Goal: Task Accomplishment & Management: Complete application form

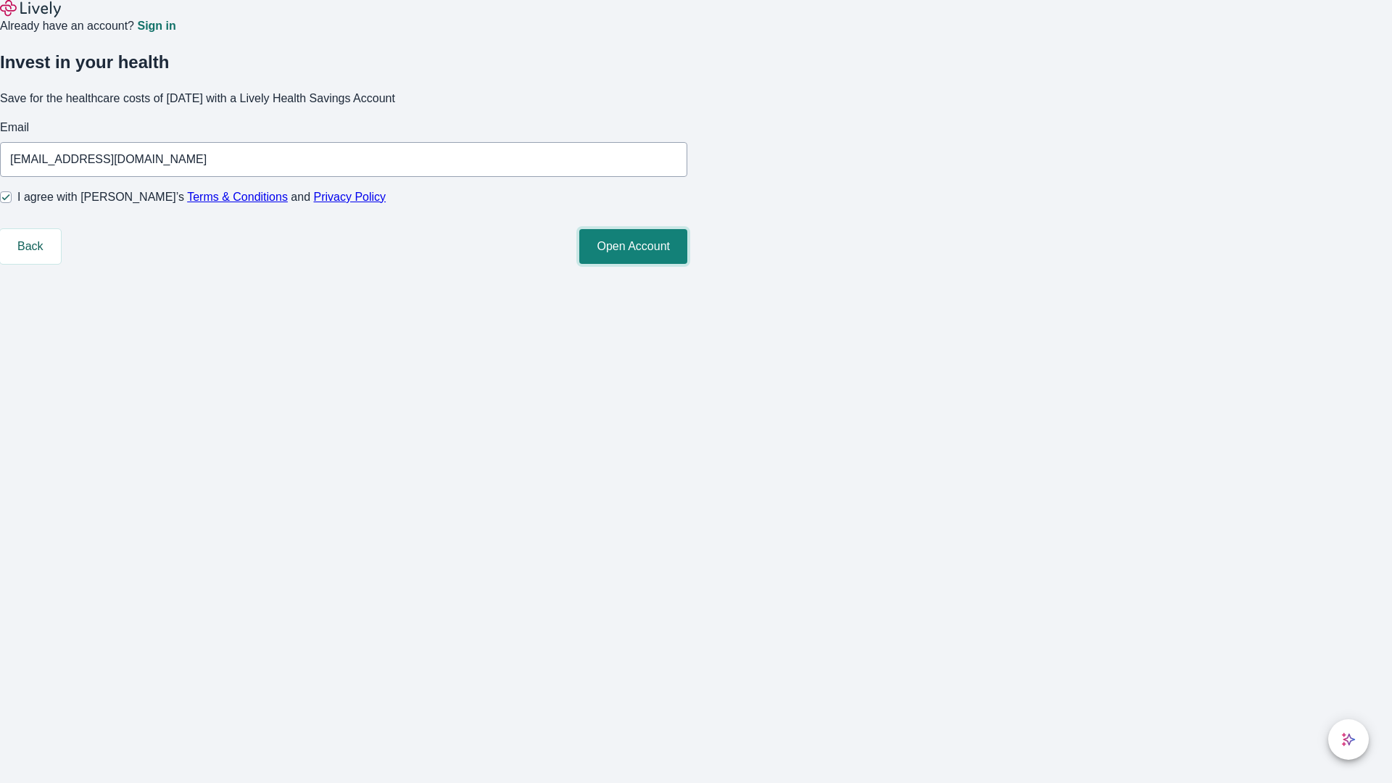
click at [687, 264] on button "Open Account" at bounding box center [633, 246] width 108 height 35
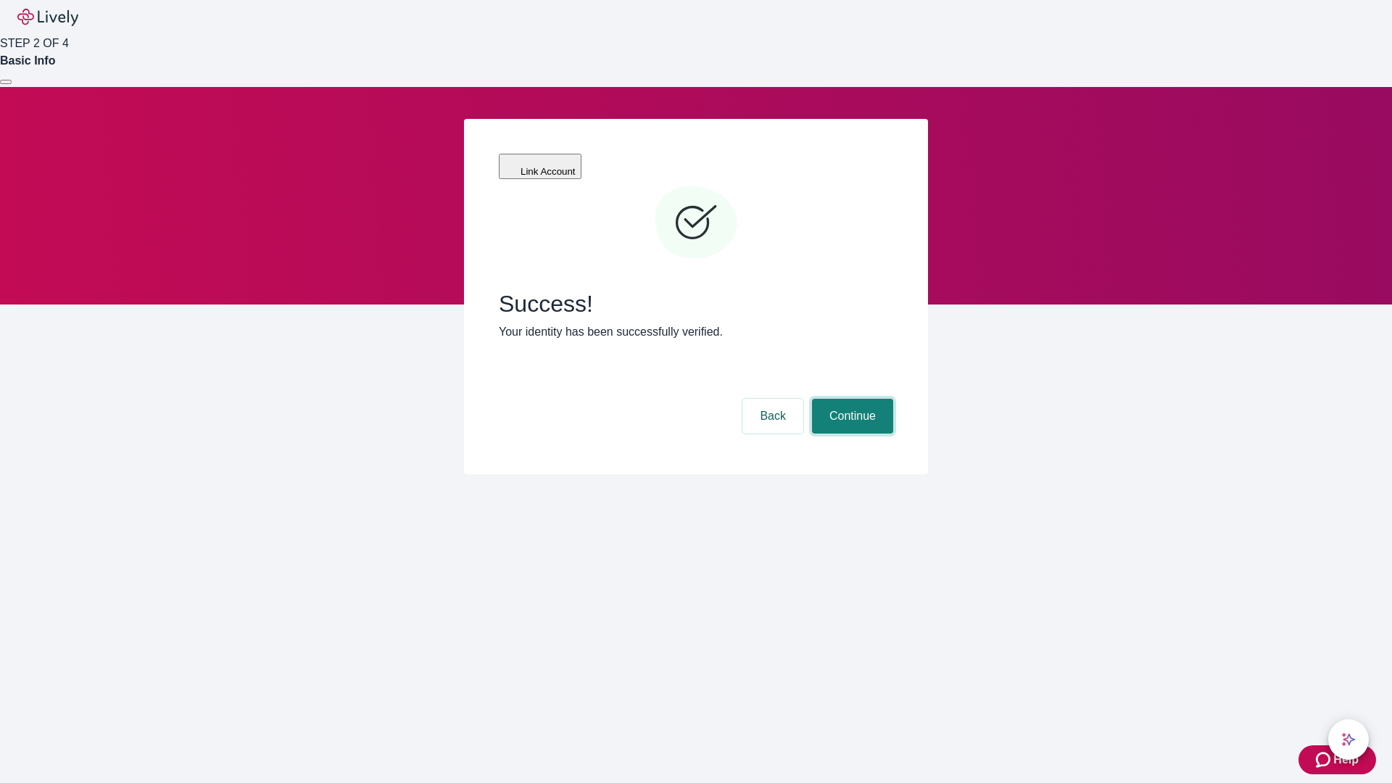
click at [850, 399] on button "Continue" at bounding box center [852, 416] width 81 height 35
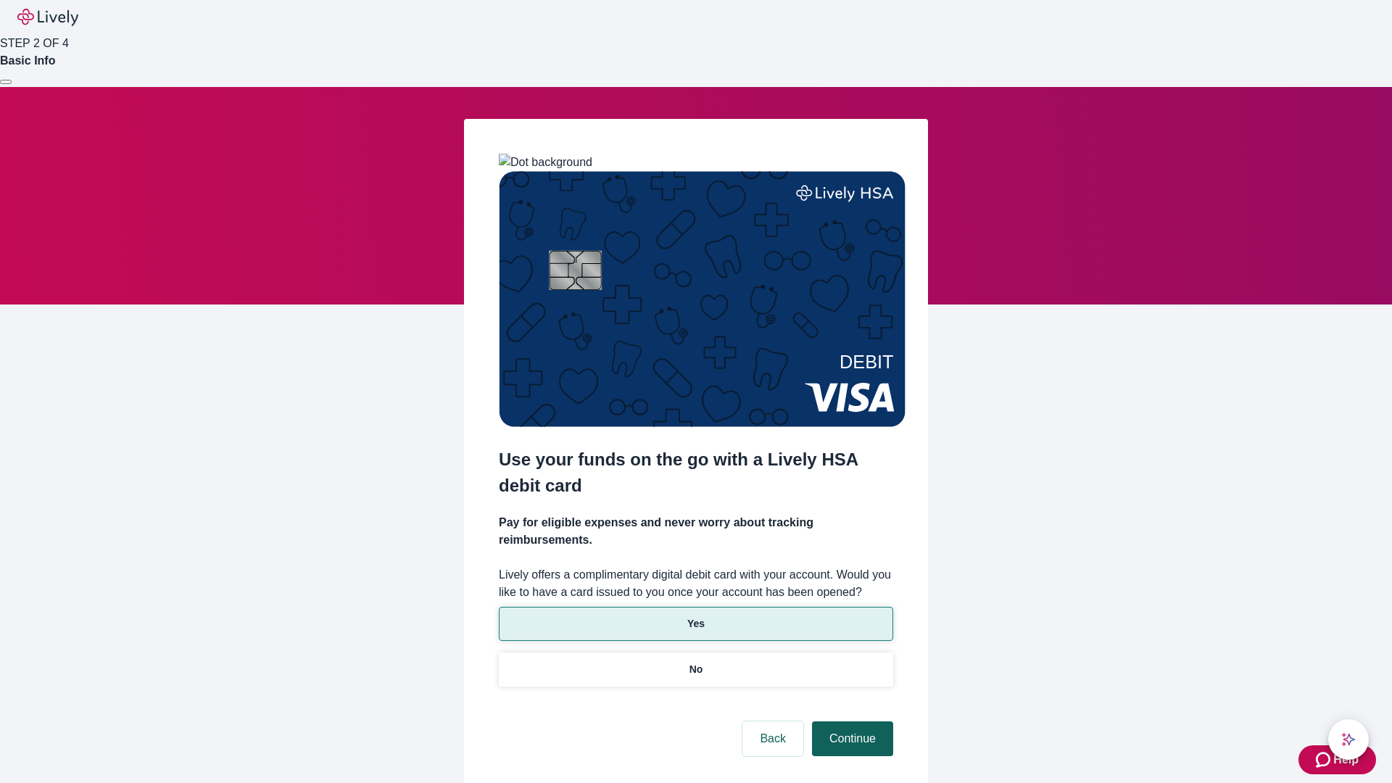
click at [695, 616] on p "Yes" at bounding box center [695, 623] width 17 height 15
click at [850, 721] on button "Continue" at bounding box center [852, 738] width 81 height 35
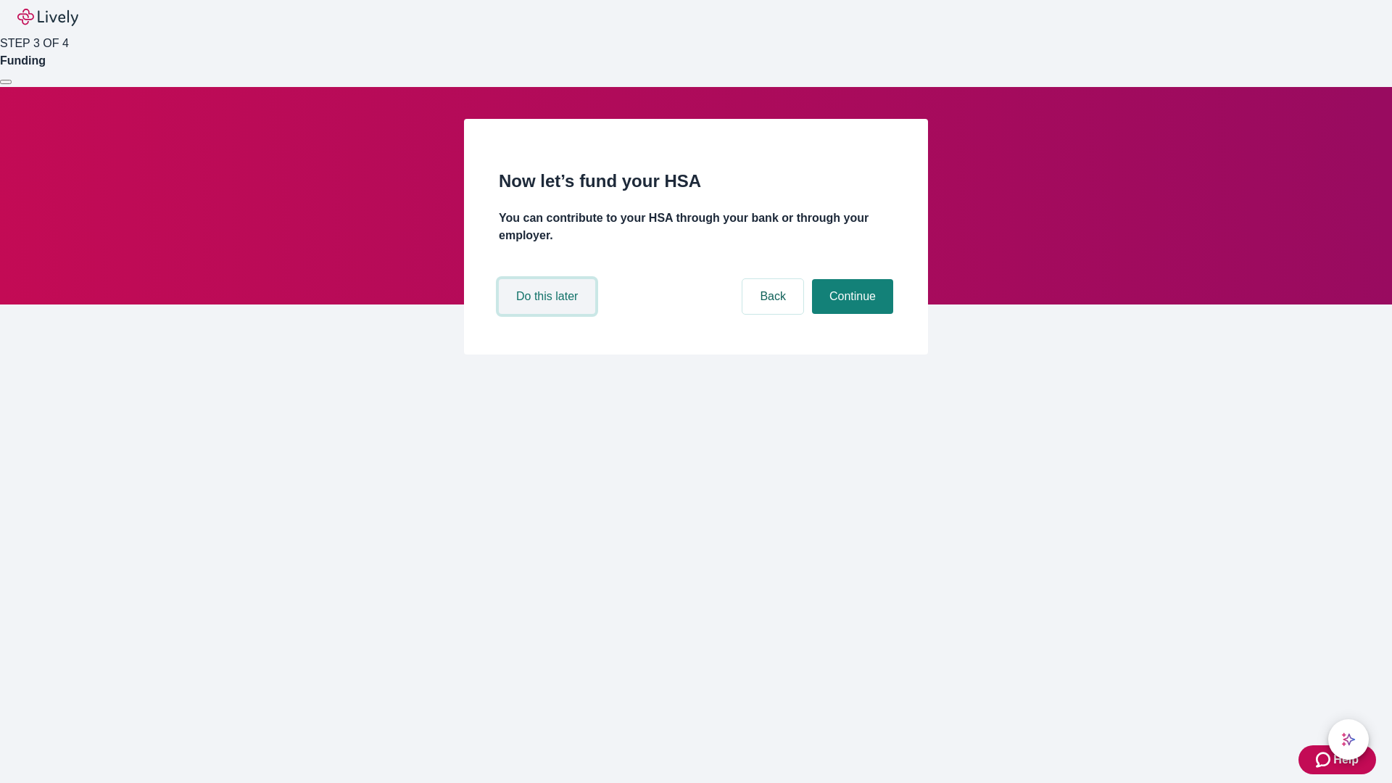
click at [549, 314] on button "Do this later" at bounding box center [547, 296] width 96 height 35
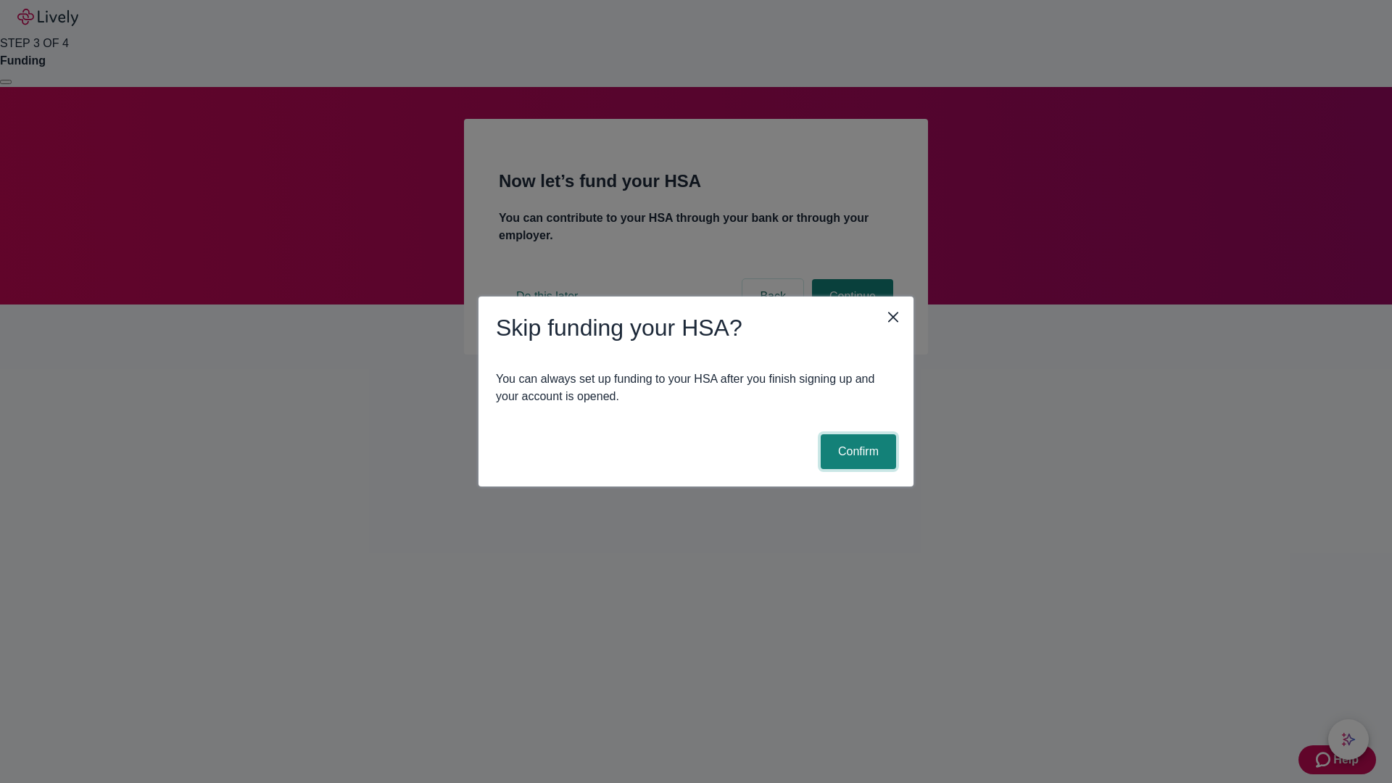
click at [856, 452] on button "Confirm" at bounding box center [858, 451] width 75 height 35
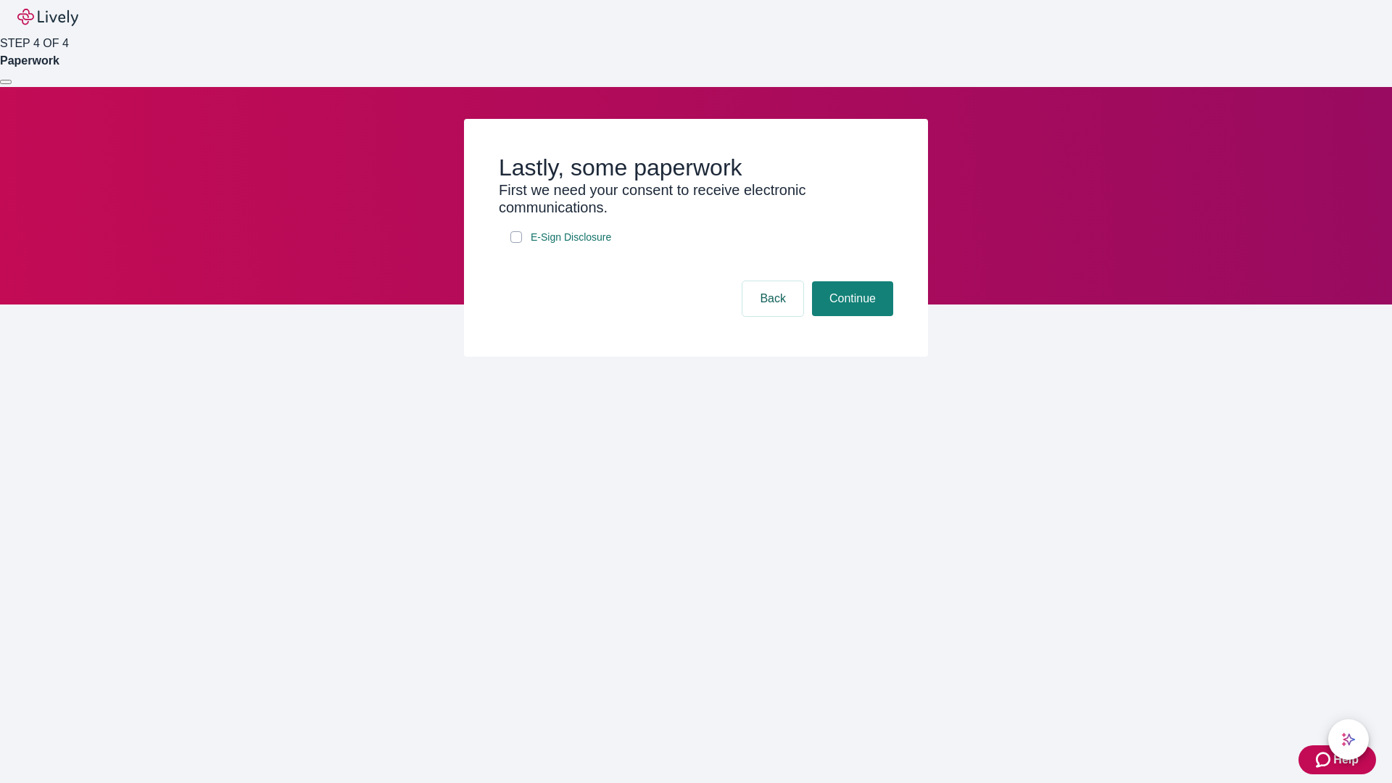
click at [516, 243] on input "E-Sign Disclosure" at bounding box center [516, 237] width 12 height 12
checkbox input "true"
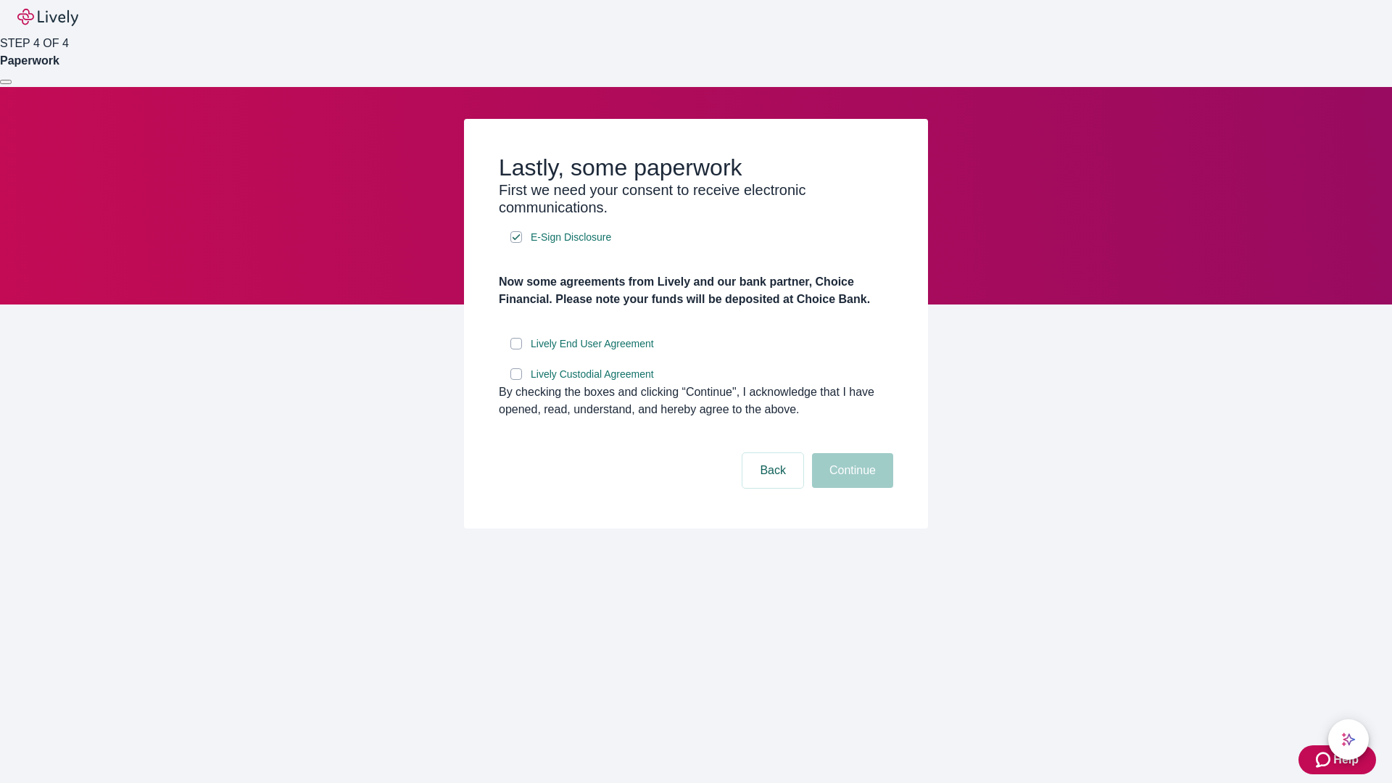
click at [516, 349] on input "Lively End User Agreement" at bounding box center [516, 344] width 12 height 12
checkbox input "true"
click at [516, 380] on input "Lively Custodial Agreement" at bounding box center [516, 374] width 12 height 12
checkbox input "true"
click at [850, 488] on button "Continue" at bounding box center [852, 470] width 81 height 35
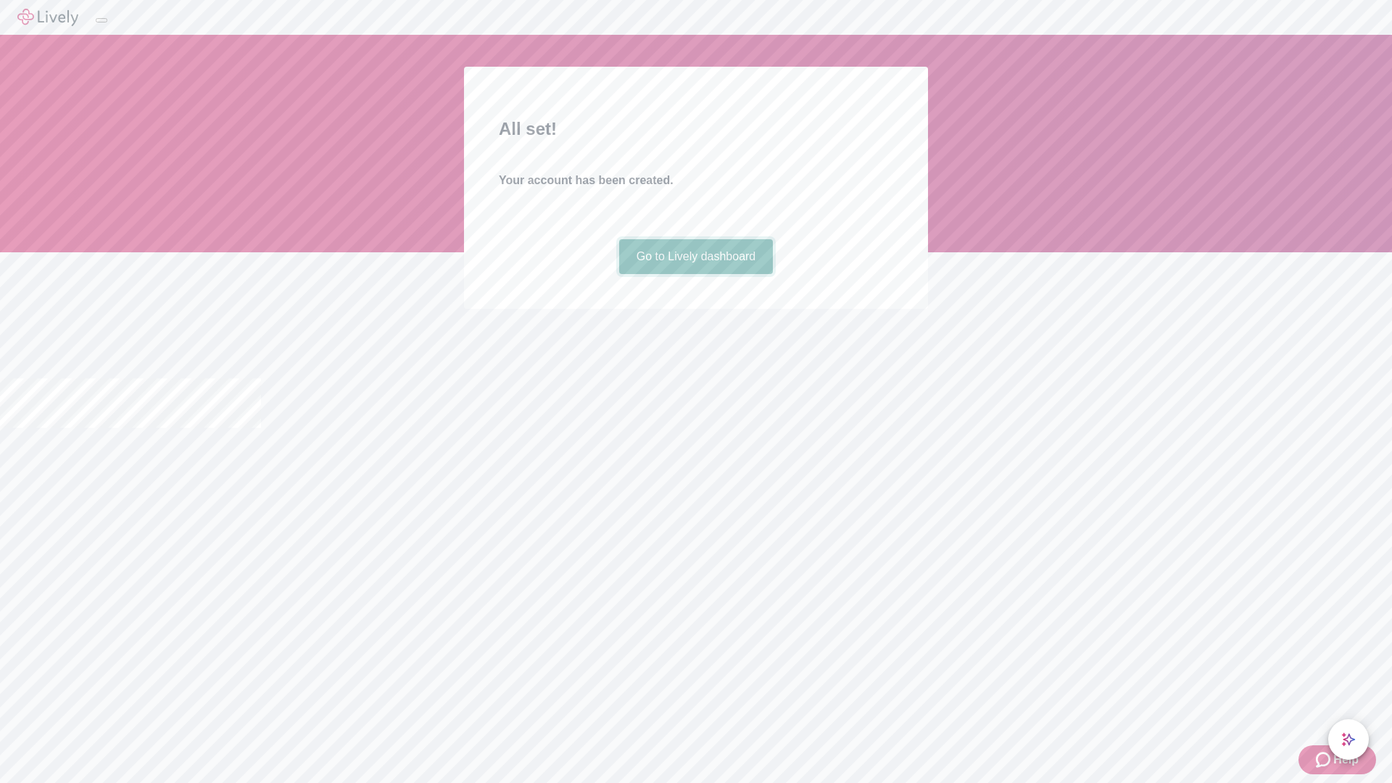
click at [695, 274] on link "Go to Lively dashboard" at bounding box center [696, 256] width 154 height 35
